Goal: Task Accomplishment & Management: Manage account settings

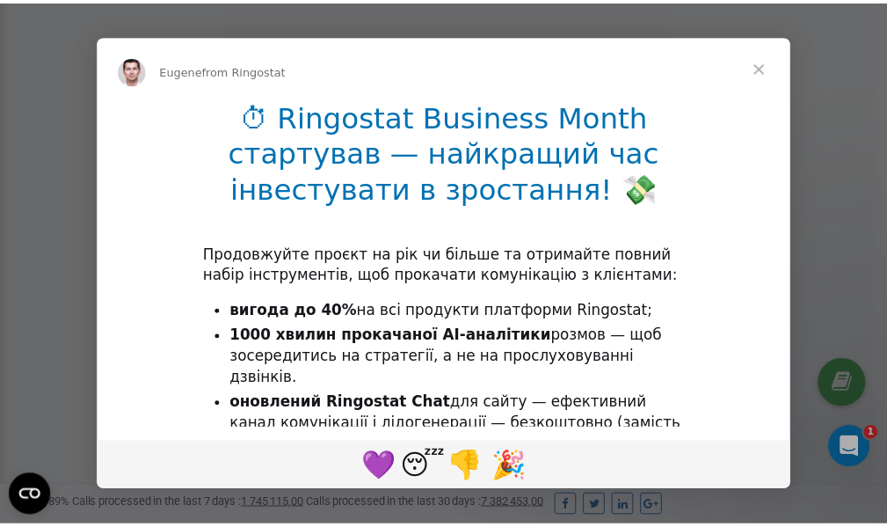
scroll to position [529, 0]
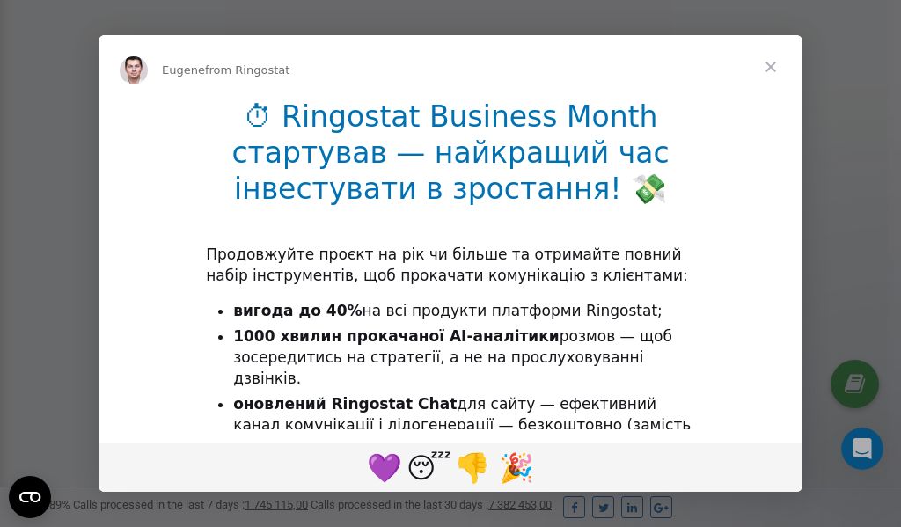
click at [774, 66] on span "Close" at bounding box center [770, 66] width 63 height 63
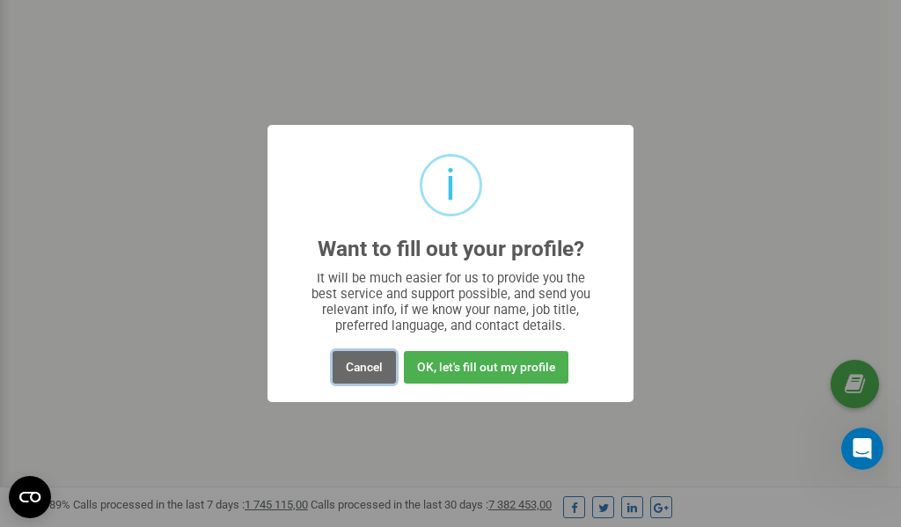
click at [366, 371] on button "Cancel" at bounding box center [363, 367] width 63 height 33
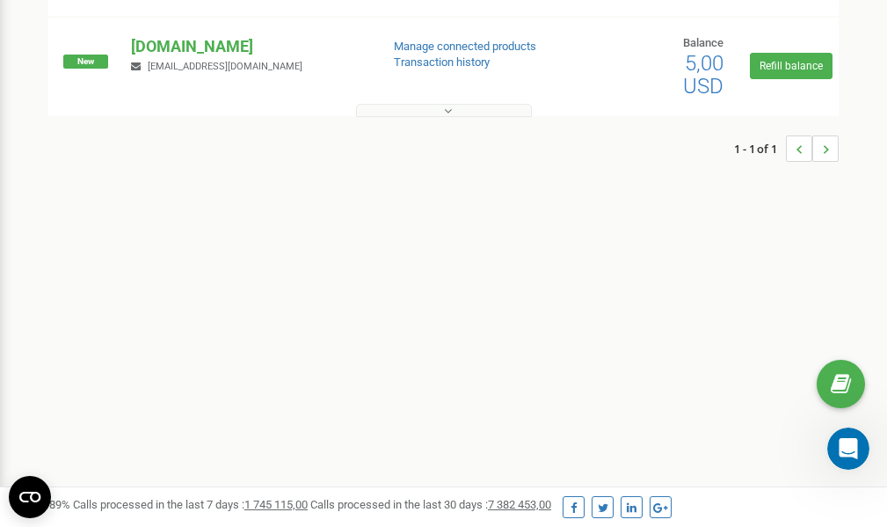
scroll to position [0, 0]
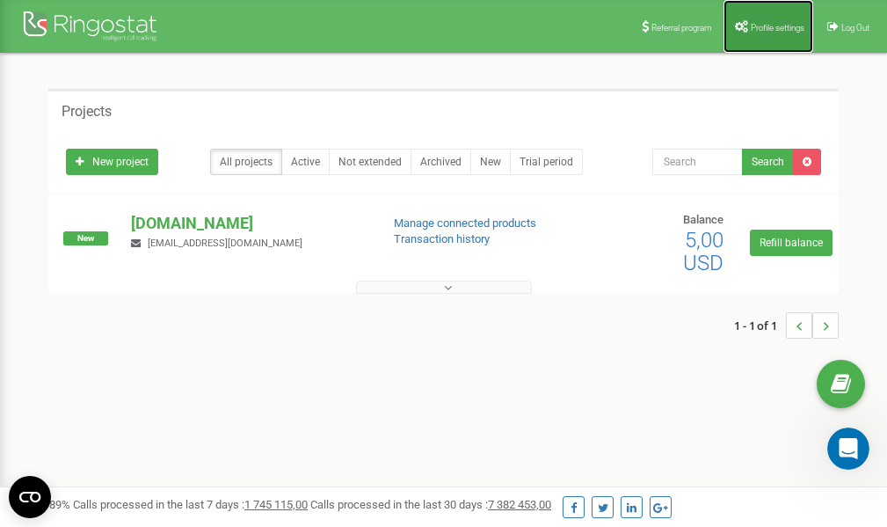
click at [771, 29] on span "Profile settings" at bounding box center [778, 28] width 54 height 10
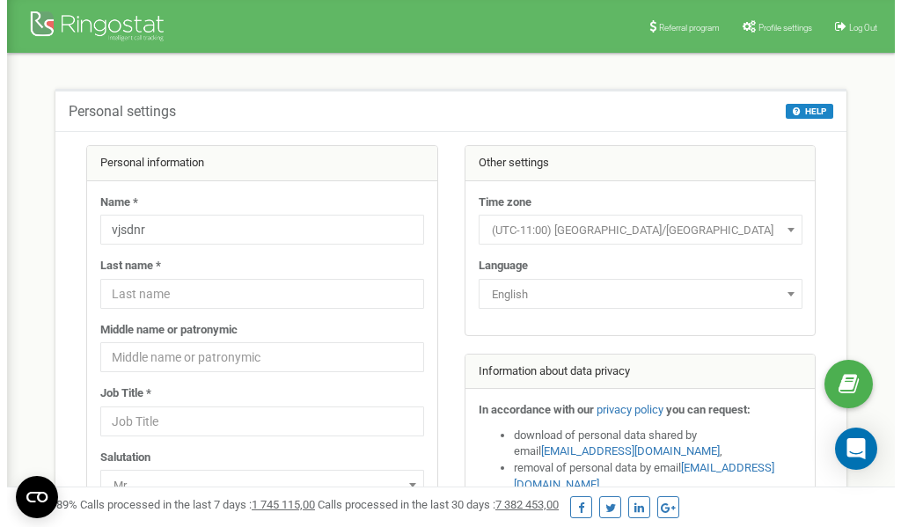
scroll to position [88, 0]
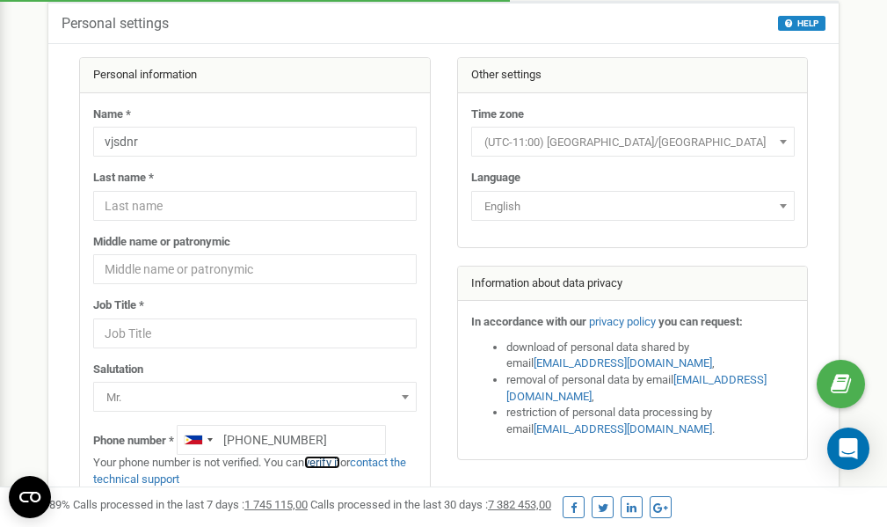
click at [331, 461] on link "verify it" at bounding box center [322, 462] width 36 height 13
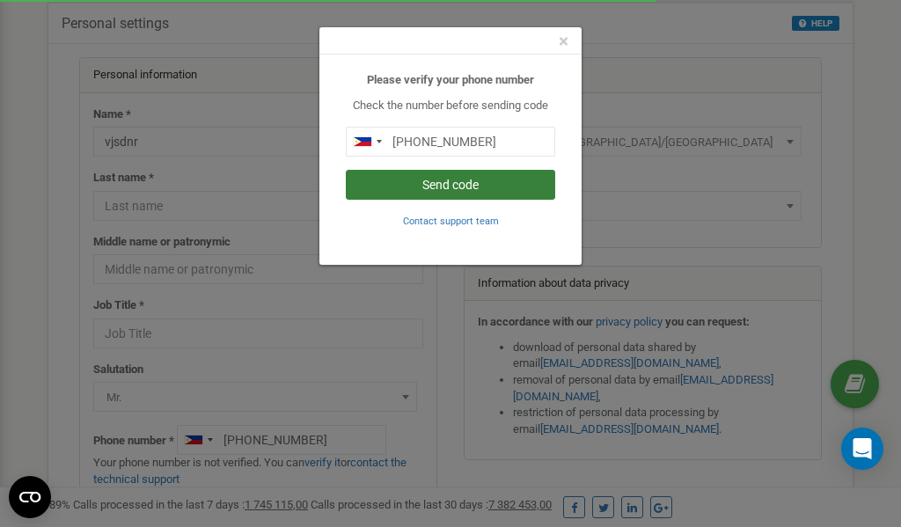
click at [468, 186] on button "Send code" at bounding box center [450, 185] width 209 height 30
